Goal: Answer question/provide support

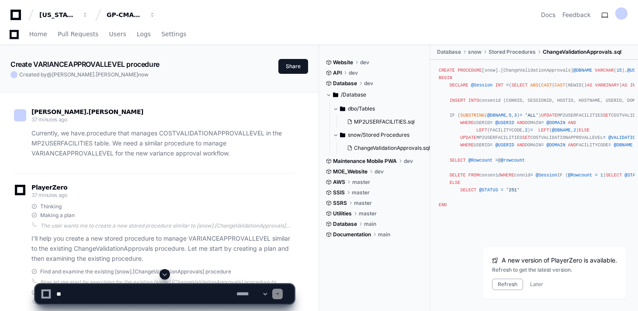
scroll to position [7785, 0]
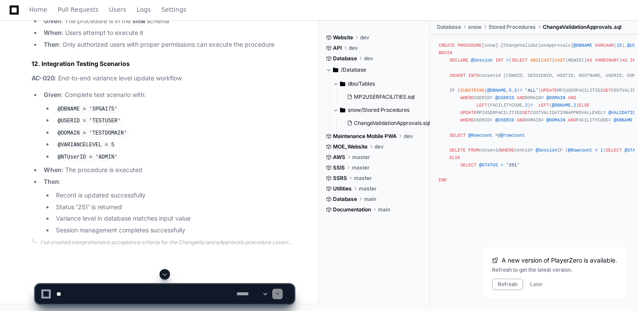
click at [72, 288] on textarea at bounding box center [145, 293] width 180 height 19
paste textarea "**********"
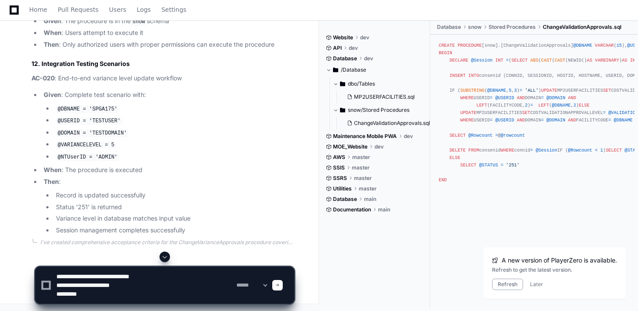
click at [83, 279] on textarea at bounding box center [145, 285] width 180 height 37
drag, startPoint x: 111, startPoint y: 273, endPoint x: 59, endPoint y: 275, distance: 52.0
click at [59, 275] on textarea at bounding box center [145, 285] width 180 height 37
drag, startPoint x: 58, startPoint y: 275, endPoint x: 115, endPoint y: 275, distance: 57.2
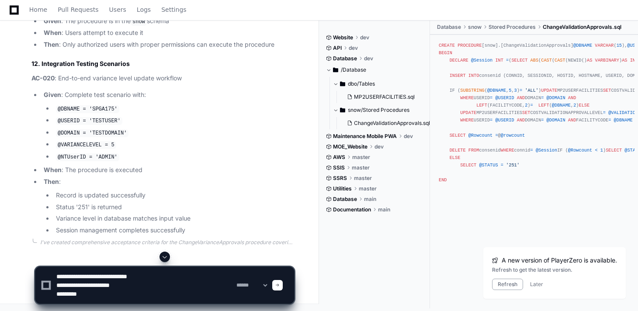
click at [115, 275] on textarea at bounding box center [145, 285] width 180 height 37
type textarea "**********"
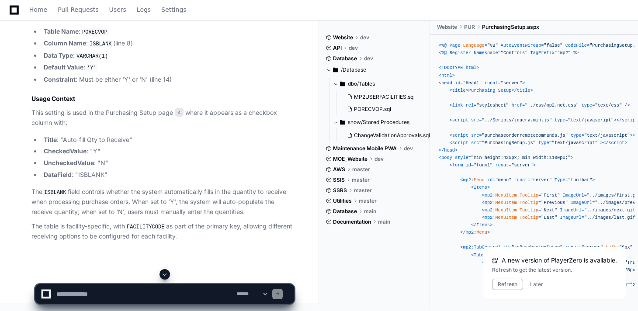
scroll to position [8090, 0]
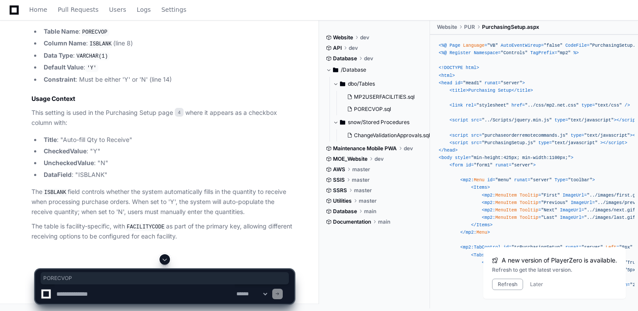
copy p "PORECVOP"
click at [83, 295] on textarea at bounding box center [145, 293] width 180 height 19
click at [204, 295] on textarea at bounding box center [145, 293] width 180 height 19
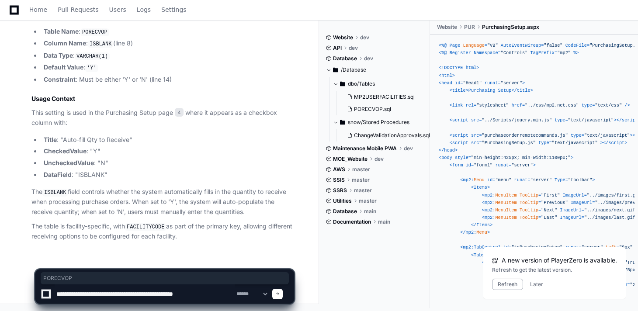
paste textarea "**********"
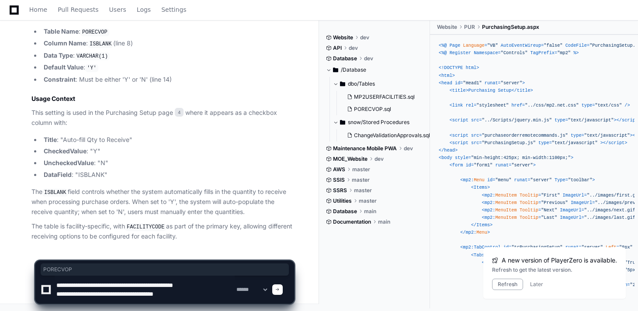
type textarea "**********"
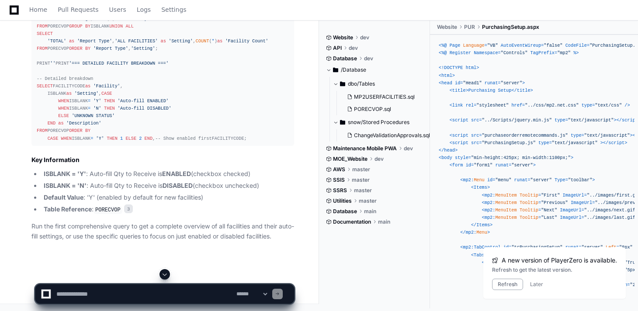
scroll to position [8865, 0]
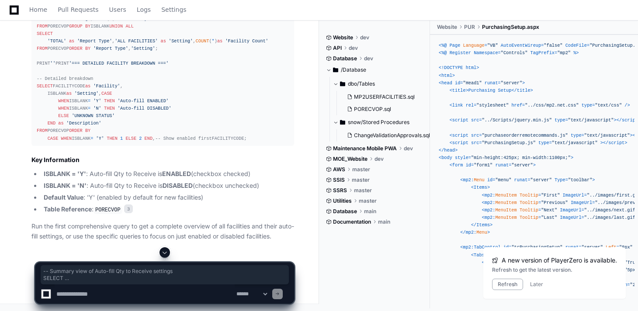
drag, startPoint x: 83, startPoint y: 199, endPoint x: 28, endPoint y: 128, distance: 90.5
copy div "-- Summary view of Auto-fill Qty to Receive settings SELECT CASE WHEN ISBLANK =…"
drag, startPoint x: 110, startPoint y: 111, endPoint x: 29, endPoint y: 62, distance: 93.9
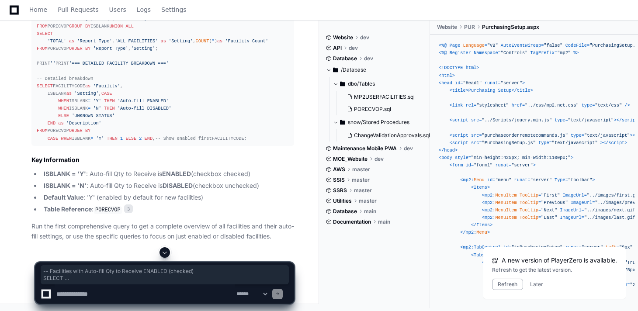
copy div "-- Facilities with Auto-fill Qty to Receive ENABLED (checked) SELECT FACILITYCO…"
drag, startPoint x: 37, startPoint y: 48, endPoint x: 126, endPoint y: 139, distance: 126.6
click at [126, 139] on div "-- Complete diagnostic script for PORECVOP Auto-fill settings PRINT '=== AUTO-F…" at bounding box center [163, 48] width 252 height 187
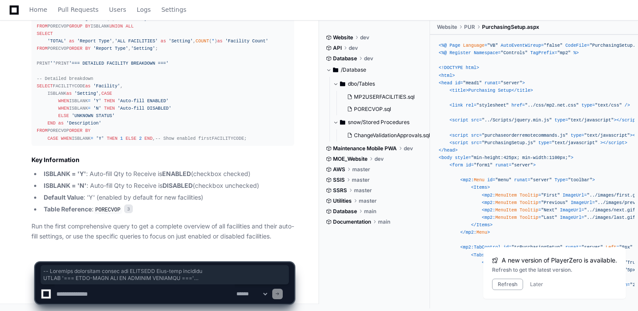
copy div "-- Complete diagnostic script for PORECVOP Auto-fill settings PRINT '=== AUTO-F…"
